Goal: Task Accomplishment & Management: Manage account settings

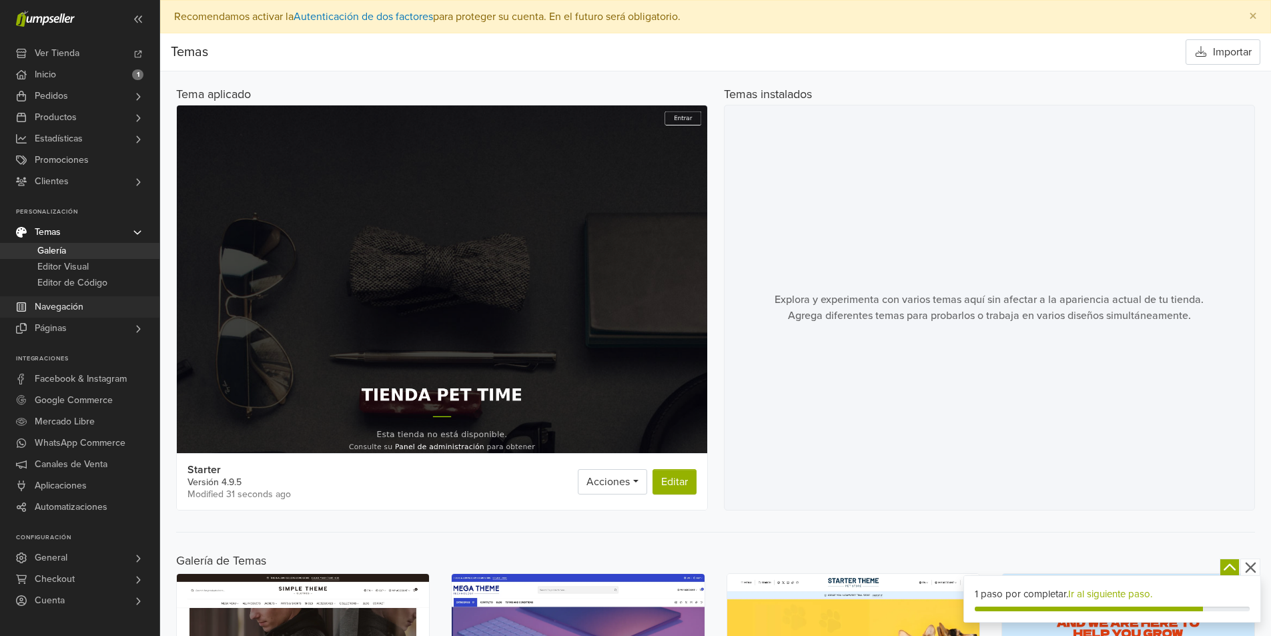
click at [86, 302] on link "Navegación" at bounding box center [79, 306] width 159 height 21
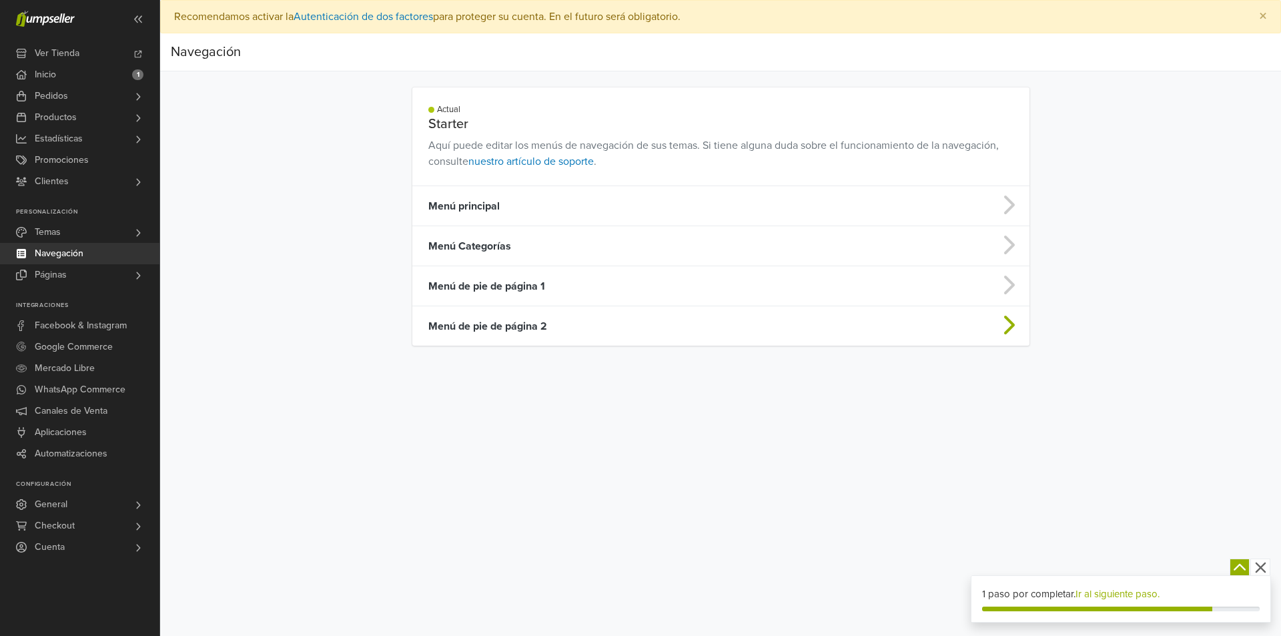
click at [504, 324] on td "Menú de pie de página 2" at bounding box center [652, 326] width 481 height 40
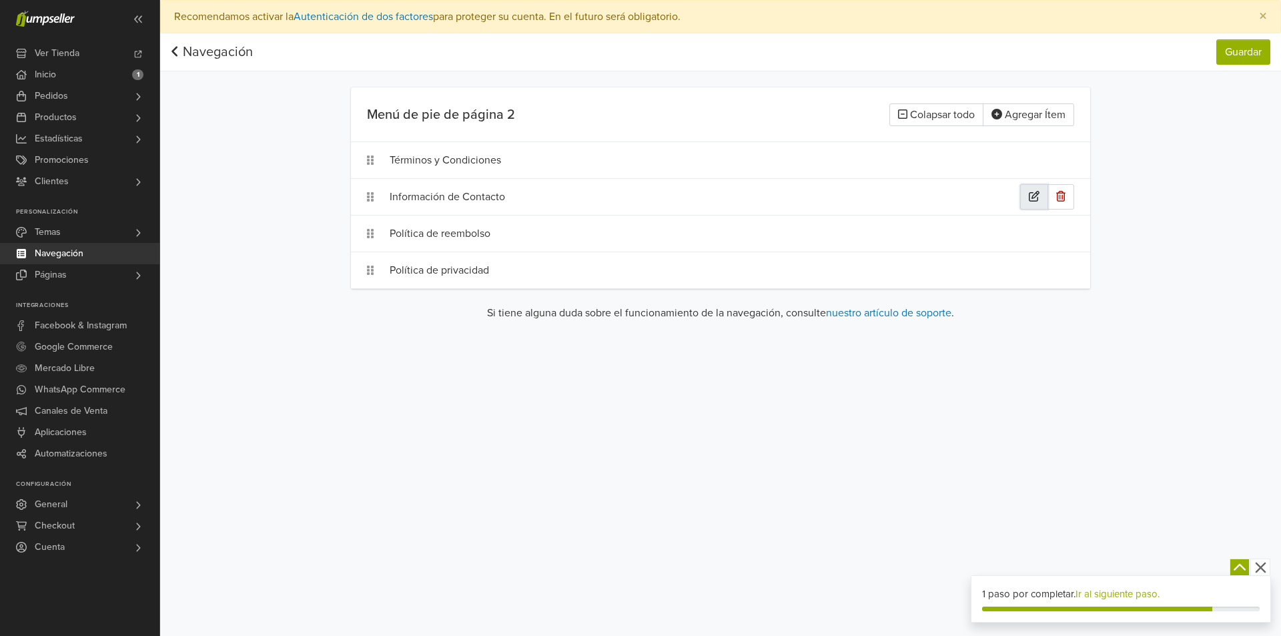
click at [1028, 195] on button "button" at bounding box center [1034, 196] width 28 height 25
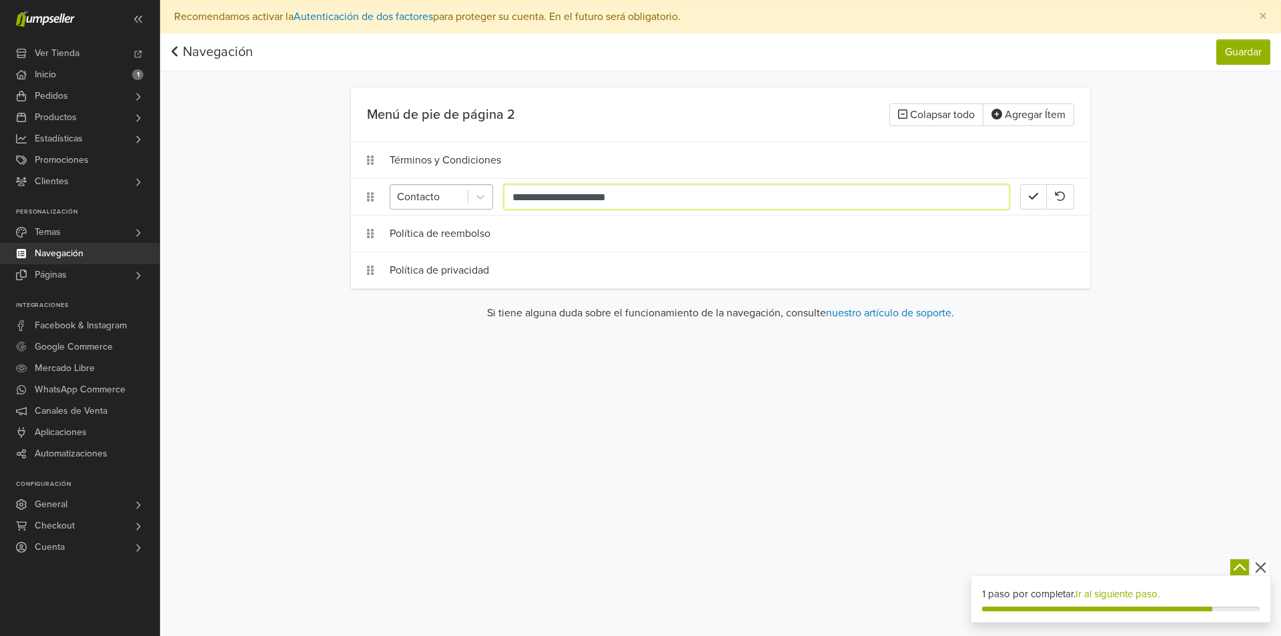
drag, startPoint x: 677, startPoint y: 198, endPoint x: 454, endPoint y: 187, distance: 222.5
click at [454, 187] on div "**********" at bounding box center [705, 196] width 631 height 25
type input "**********"
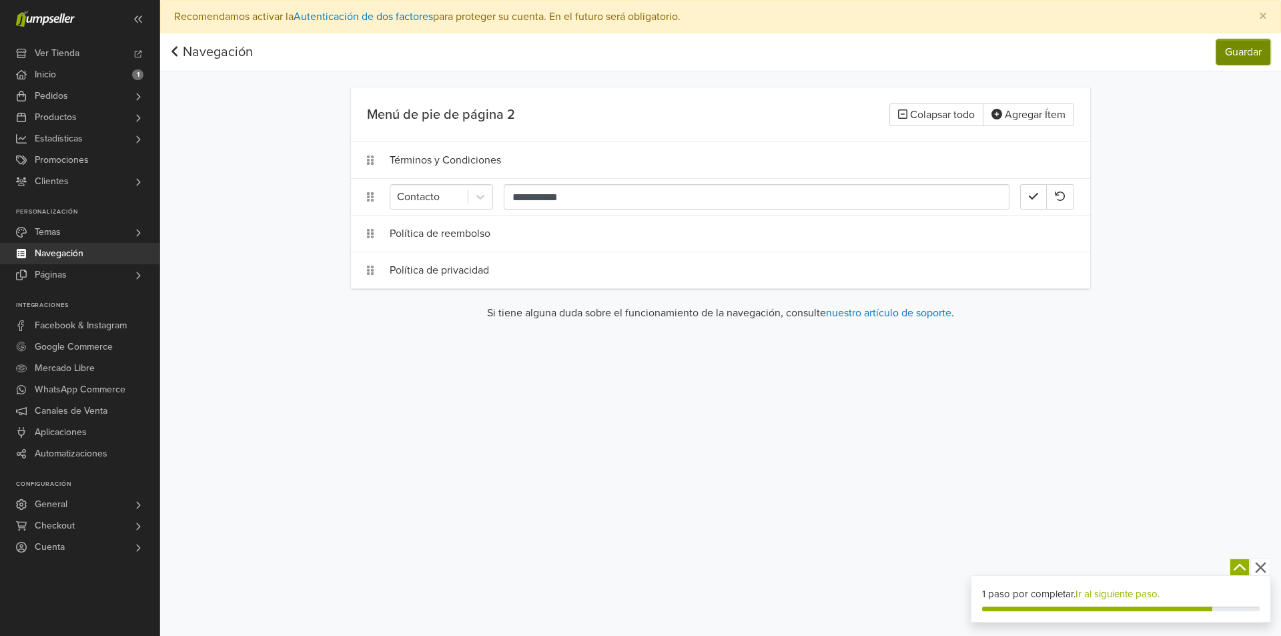
click at [1246, 60] on button "Guardar" at bounding box center [1243, 51] width 54 height 25
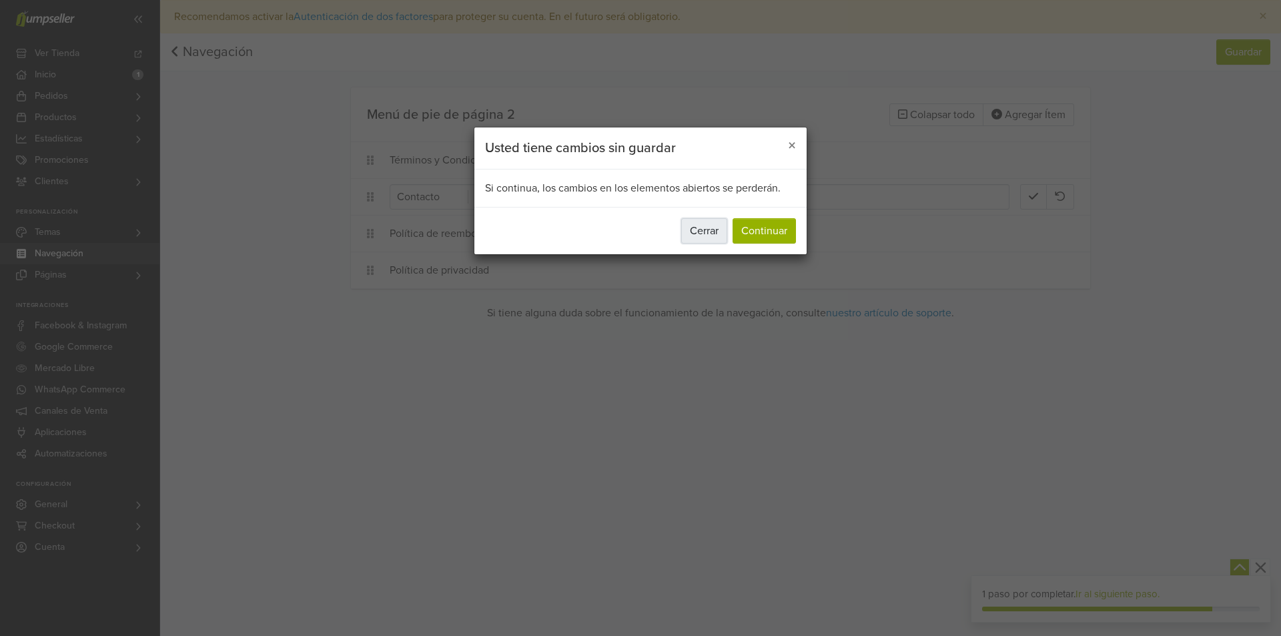
click at [709, 233] on button "Cerrar" at bounding box center [704, 230] width 46 height 25
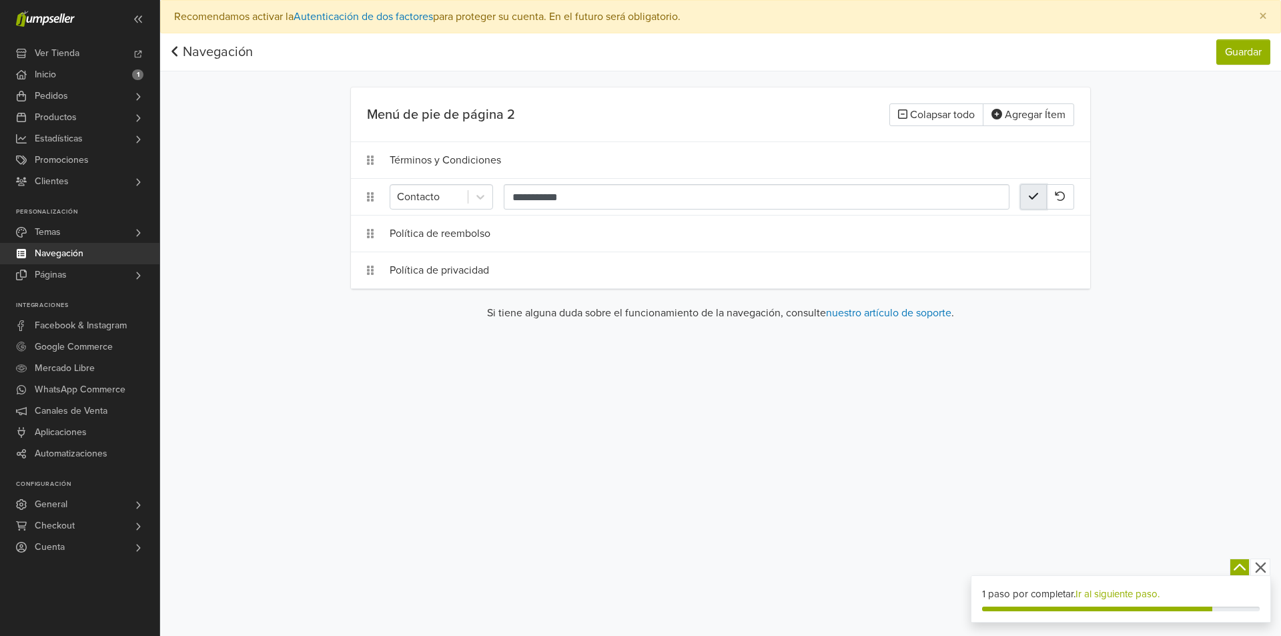
click at [1030, 195] on icon "button" at bounding box center [1033, 196] width 9 height 11
drag, startPoint x: 370, startPoint y: 197, endPoint x: 372, endPoint y: 278, distance: 81.4
click at [372, 278] on ol "Términos y Condiciones Política de reembolso Política de privacidad Contáctanos" at bounding box center [720, 214] width 739 height 147
click at [1254, 57] on button "Guardar" at bounding box center [1243, 51] width 54 height 25
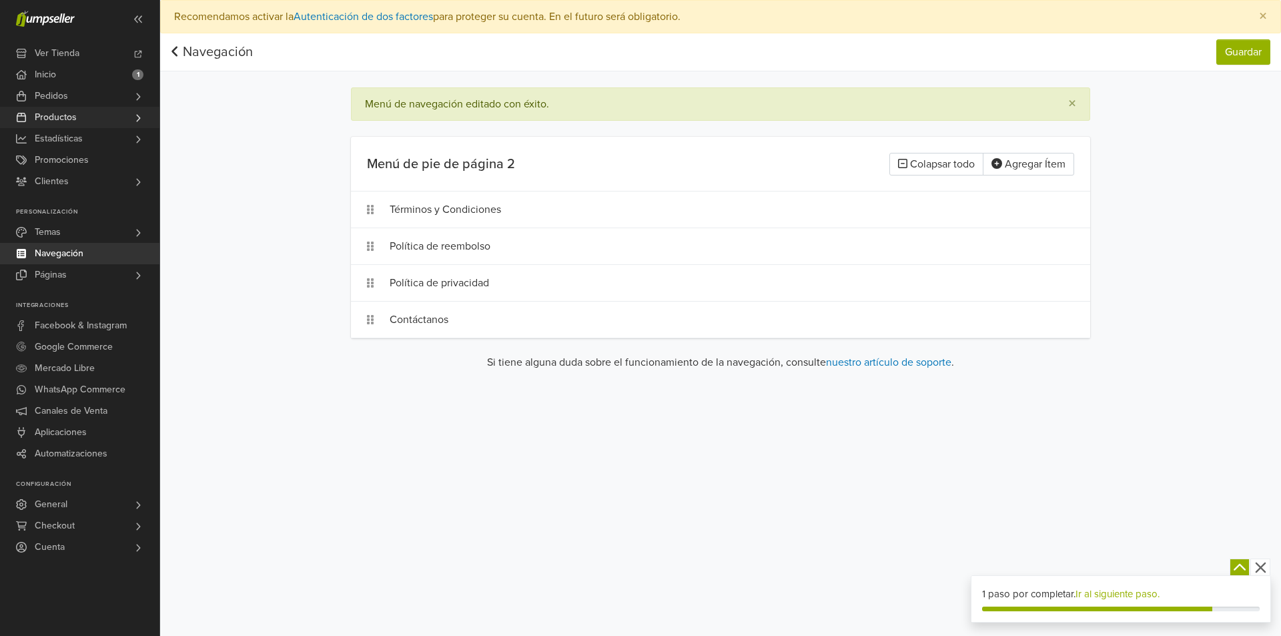
click at [74, 116] on span "Productos" at bounding box center [56, 117] width 42 height 21
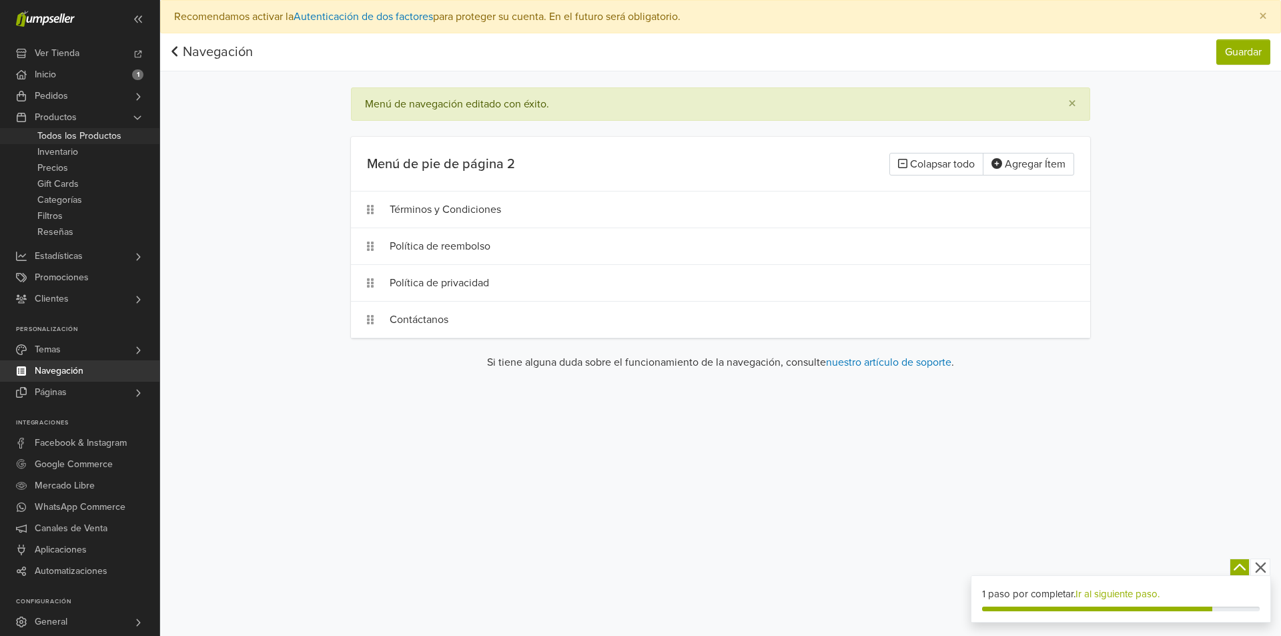
click at [84, 131] on span "Todos los Productos" at bounding box center [79, 136] width 84 height 16
